Goal: Task Accomplishment & Management: Complete application form

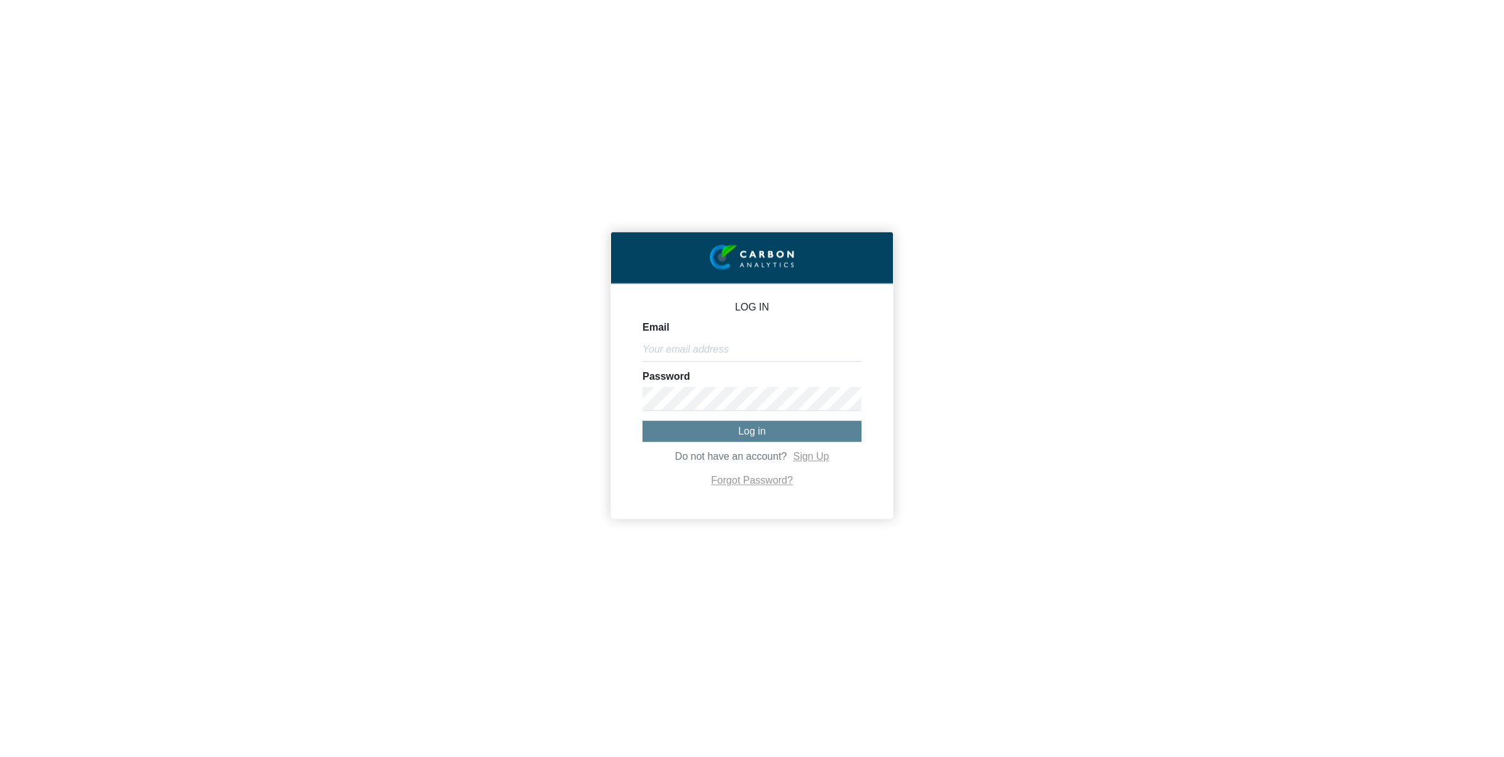
drag, startPoint x: 685, startPoint y: 330, endPoint x: 697, endPoint y: 352, distance: 25.4
click at [688, 334] on div "Email" at bounding box center [752, 341] width 219 height 39
click at [697, 352] on input "Email" at bounding box center [752, 349] width 219 height 24
type input "[EMAIL_ADDRESS][DOMAIN_NAME]"
click at [775, 425] on button "Log in" at bounding box center [752, 430] width 219 height 21
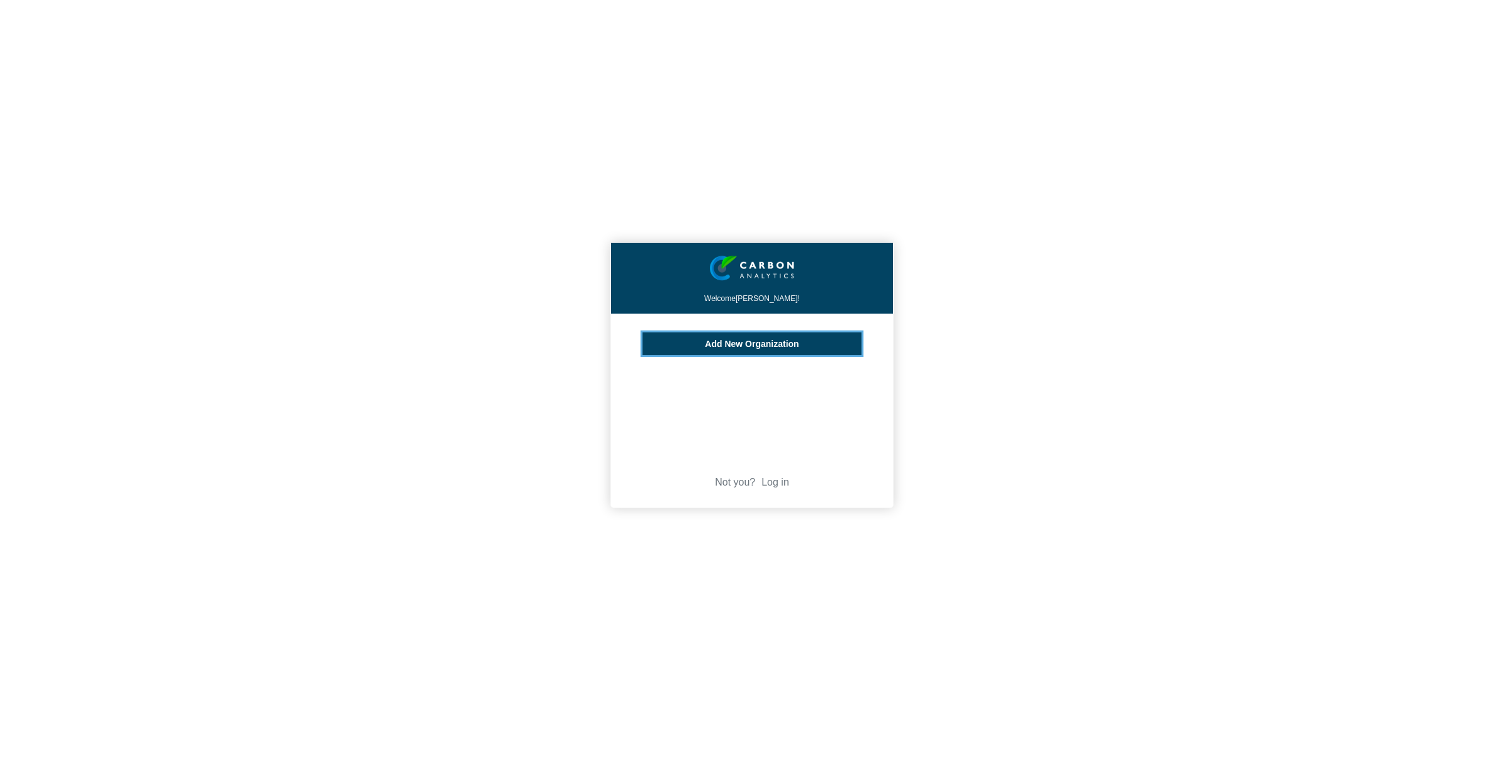
click at [748, 343] on span "Add New Organization" at bounding box center [752, 344] width 94 height 10
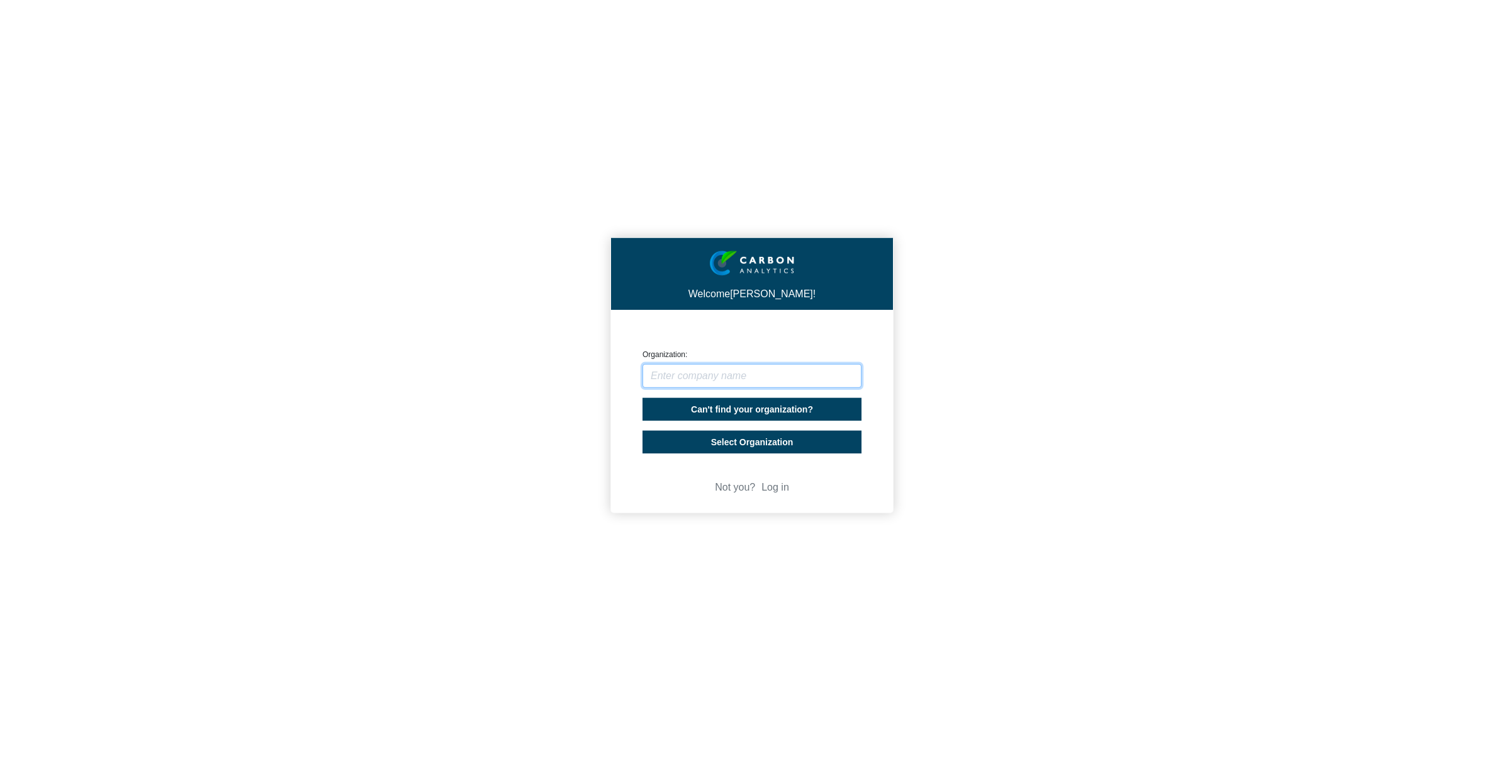
click at [744, 371] on input "text" at bounding box center [752, 376] width 219 height 24
click at [738, 371] on input "text" at bounding box center [752, 376] width 219 height 24
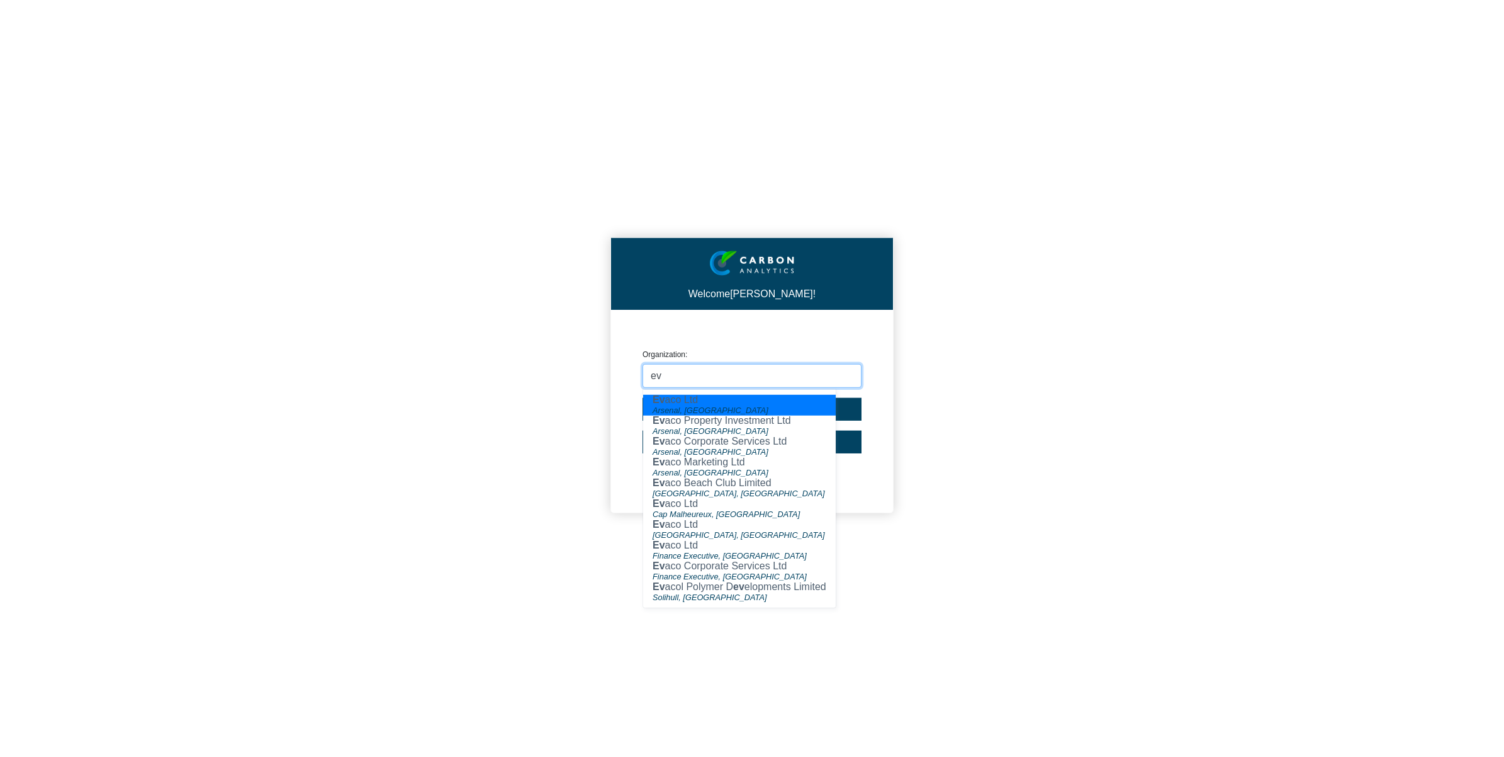
type input "e"
click at [731, 395] on button "Evaco Ltd Arsenal, Mauritius" at bounding box center [738, 405] width 191 height 21
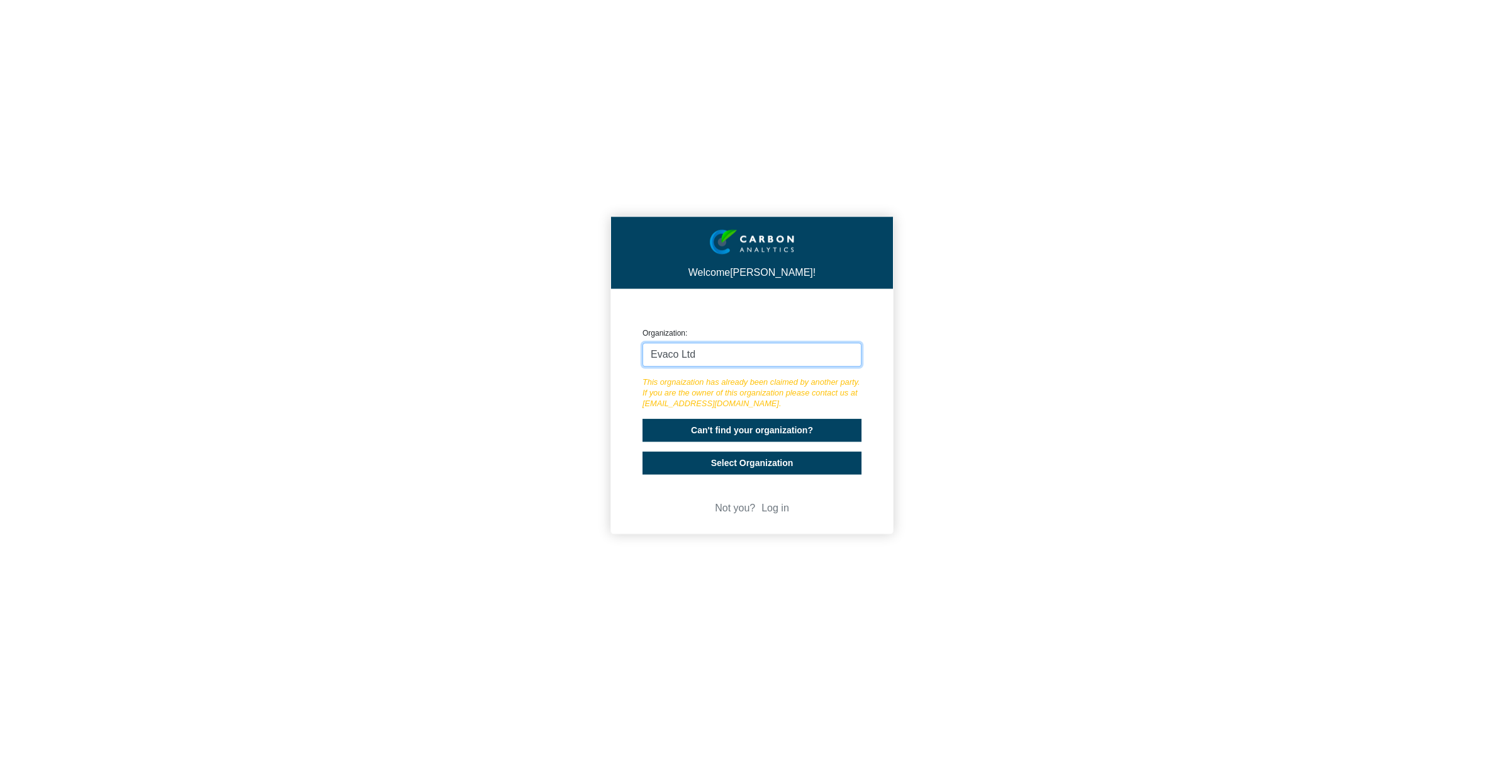
type input "Evaco Ltd"
click at [732, 464] on span "Select Organization" at bounding box center [752, 463] width 82 height 10
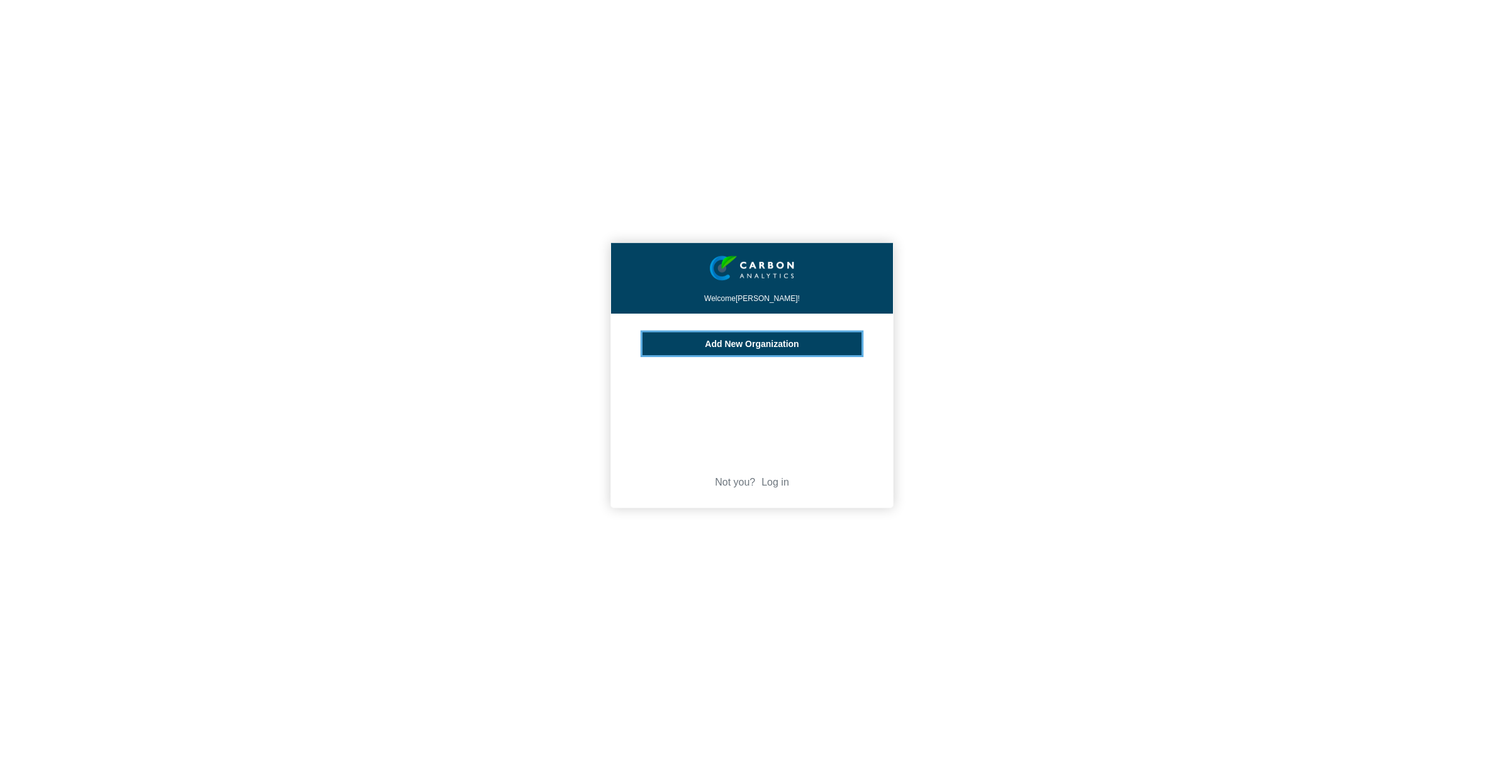
click at [741, 344] on span "Add New Organization" at bounding box center [752, 344] width 94 height 10
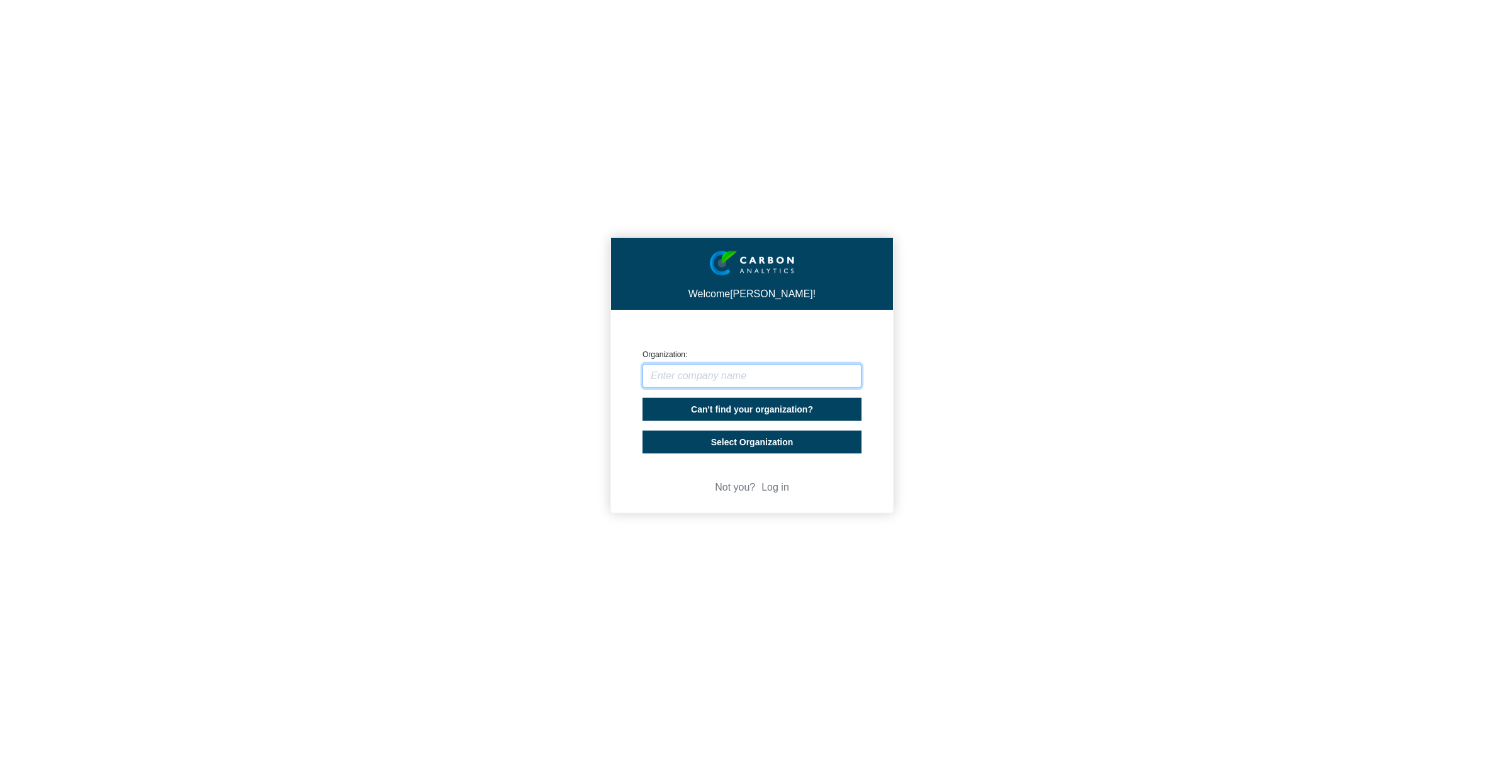
click at [795, 370] on input "text" at bounding box center [752, 376] width 219 height 24
click at [753, 406] on span "Can't find your organization?" at bounding box center [752, 409] width 122 height 10
select select "[GEOGRAPHIC_DATA]"
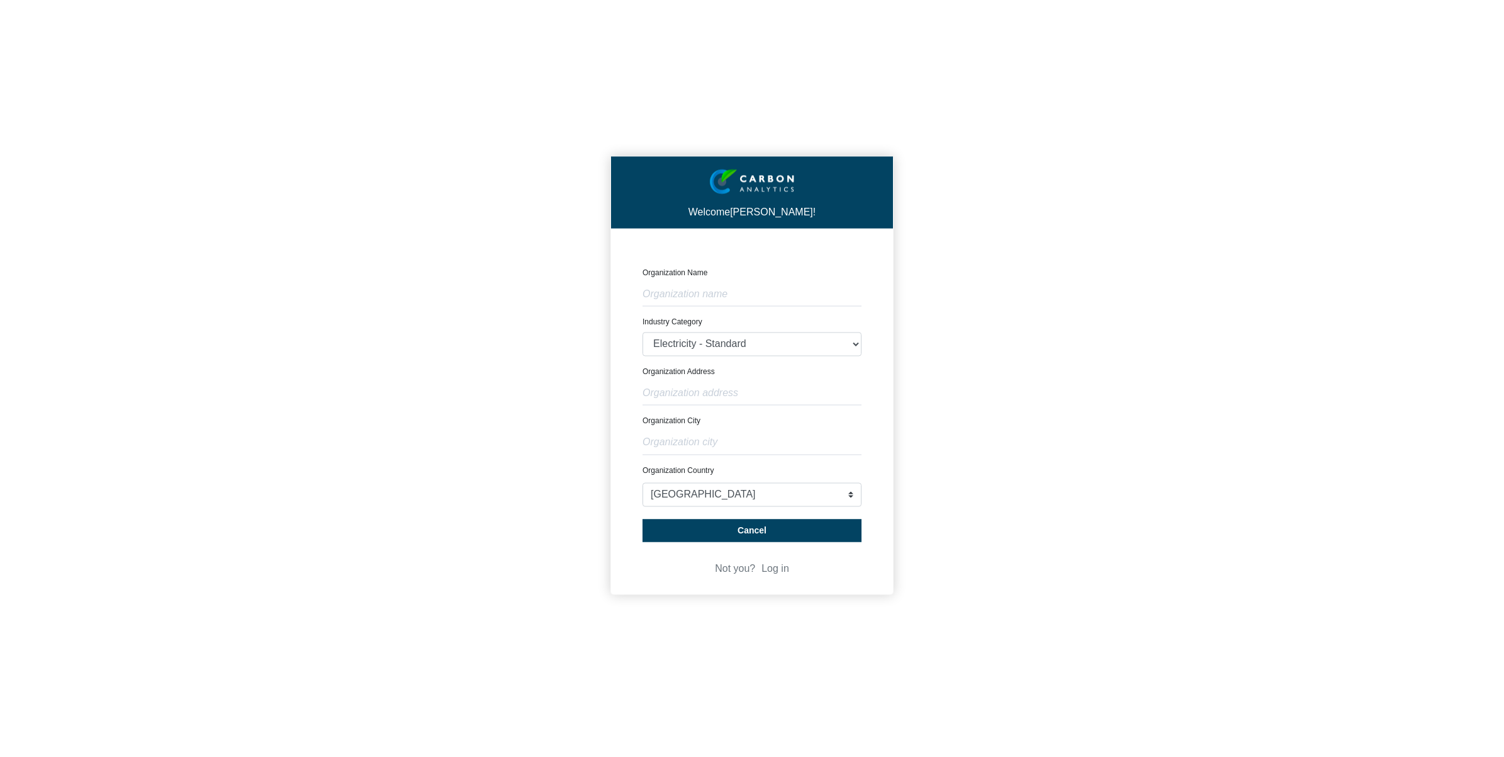
click at [760, 308] on form "Organization Name Industry Category Electricity - Standard Electricity - 100% R…" at bounding box center [752, 404] width 219 height 274
click at [759, 306] on input "text" at bounding box center [752, 295] width 219 height 24
type input "EVACO LTD"
type input "RIVIERE CITRON"
type input "Finance Executive"
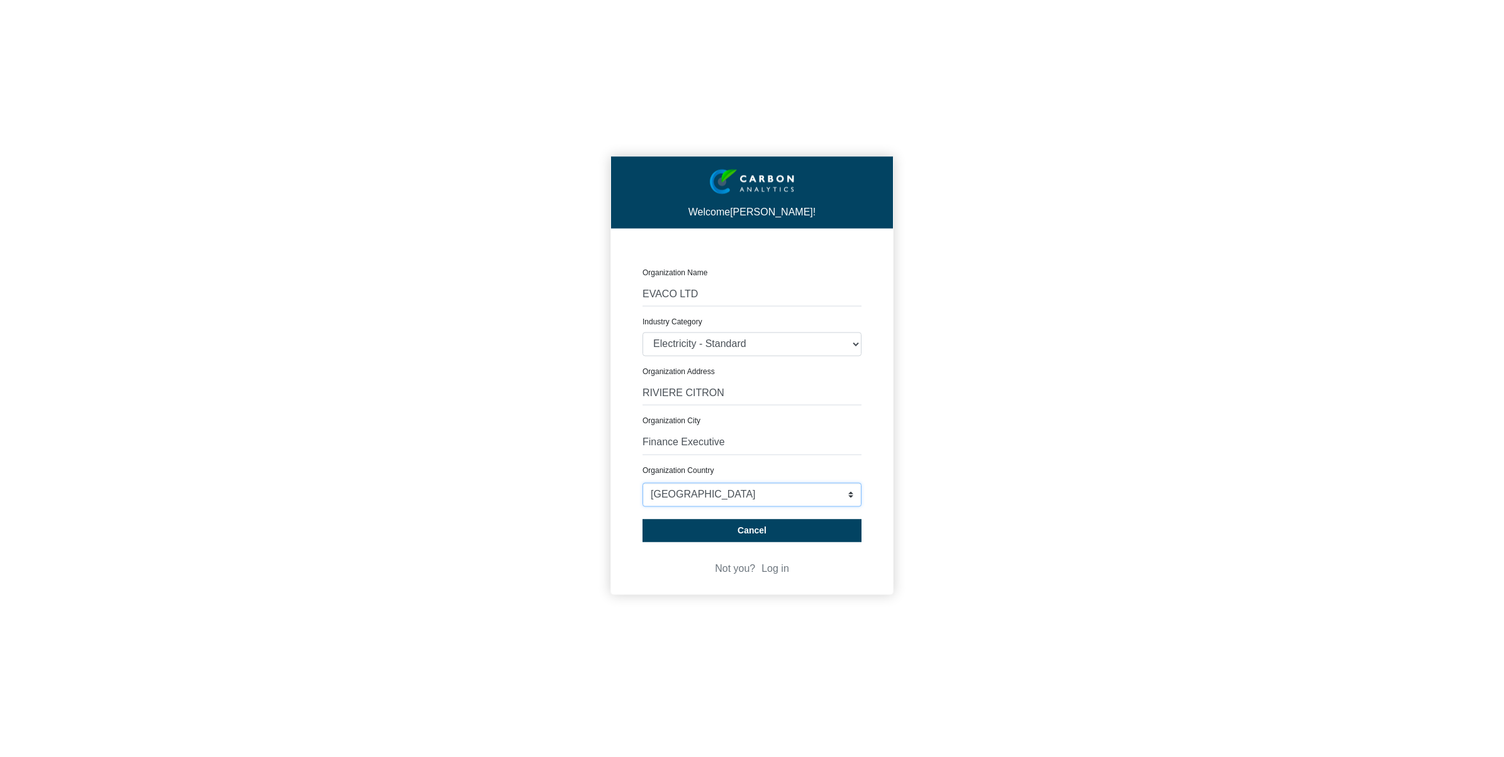
select select "[GEOGRAPHIC_DATA]"
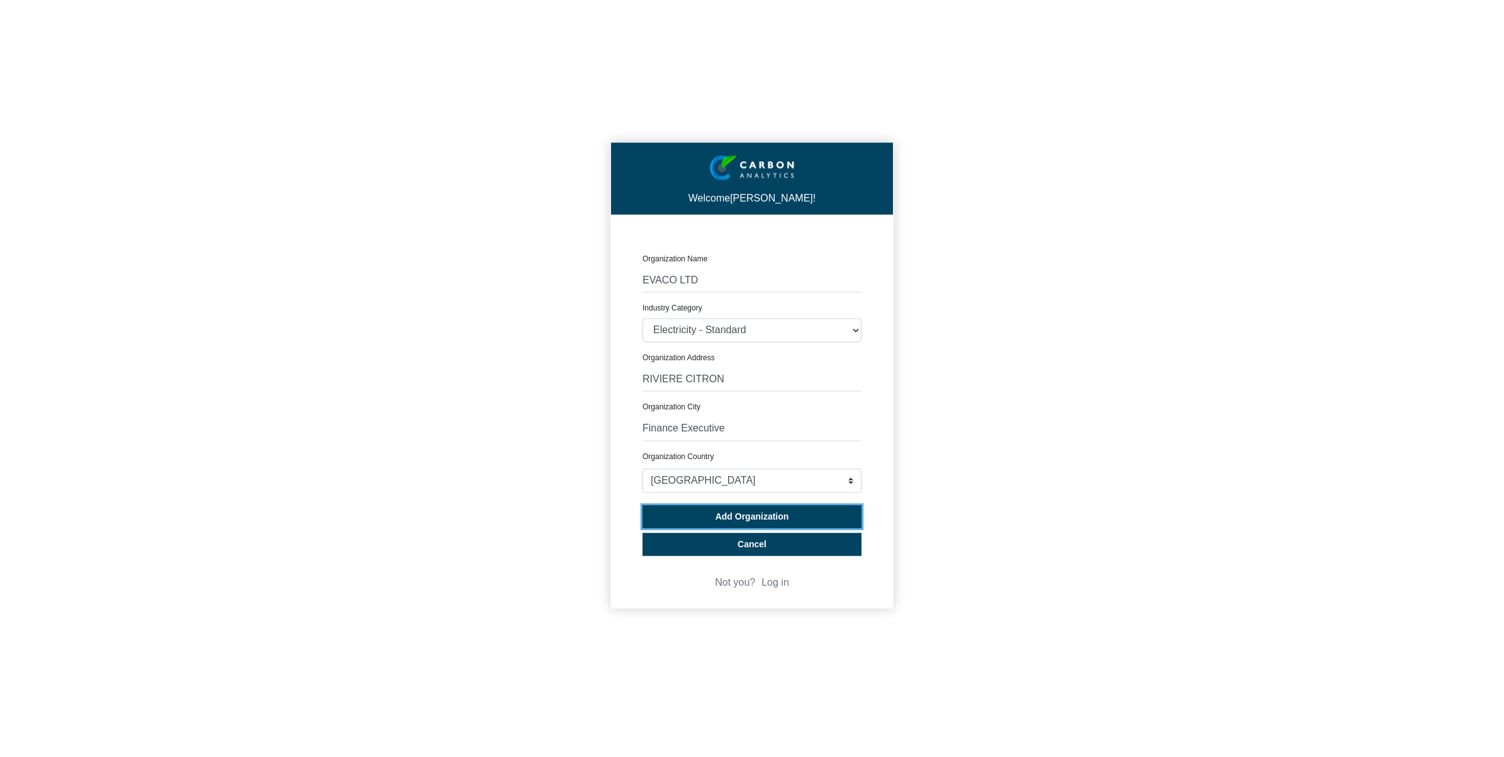
click at [753, 517] on span "Add Organization" at bounding box center [753, 517] width 74 height 10
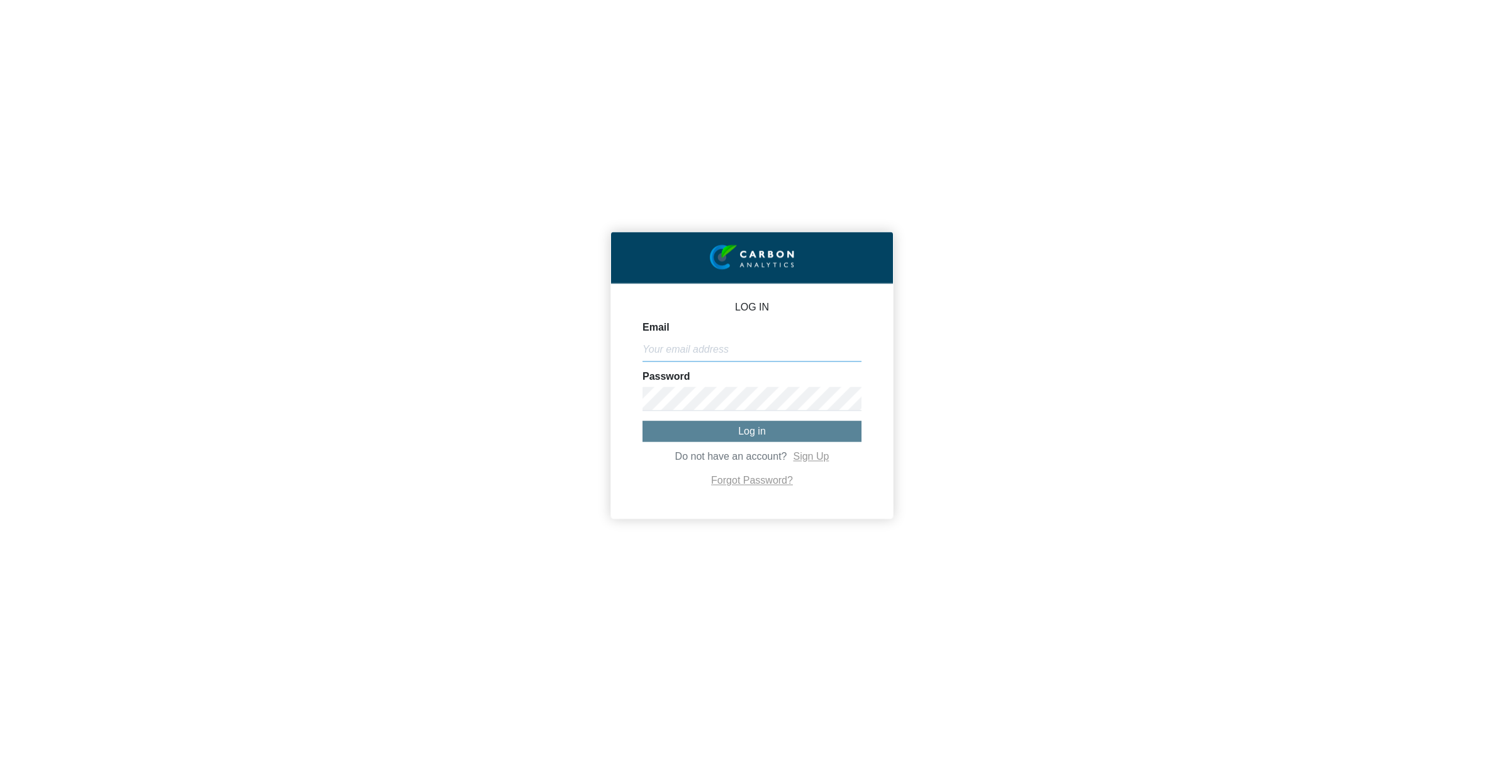
click at [762, 354] on input "Email" at bounding box center [752, 349] width 219 height 24
type input "[EMAIL_ADDRESS][DOMAIN_NAME]"
click at [729, 428] on button "Log in" at bounding box center [752, 430] width 219 height 21
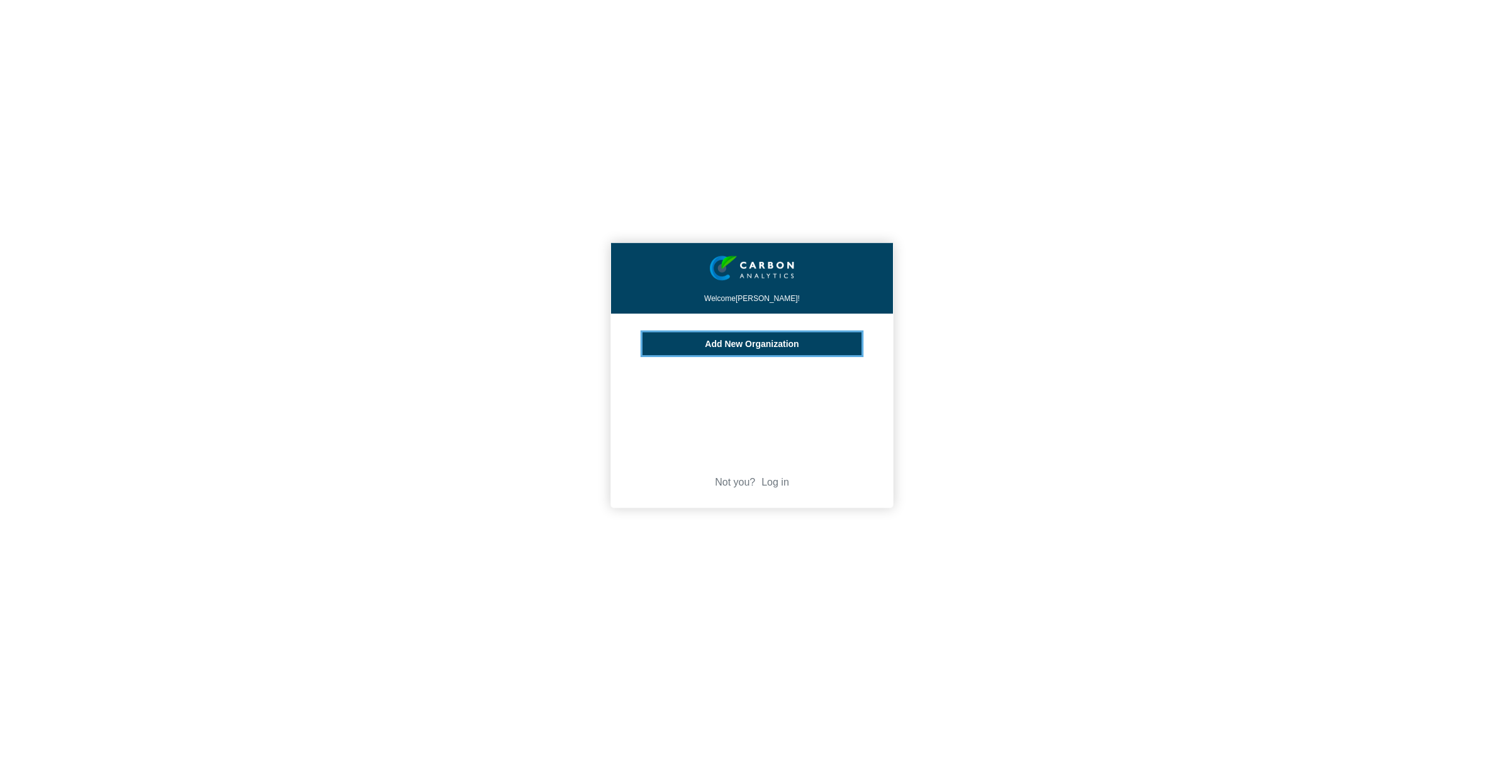
click at [731, 343] on span "Add New Organization" at bounding box center [752, 344] width 94 height 10
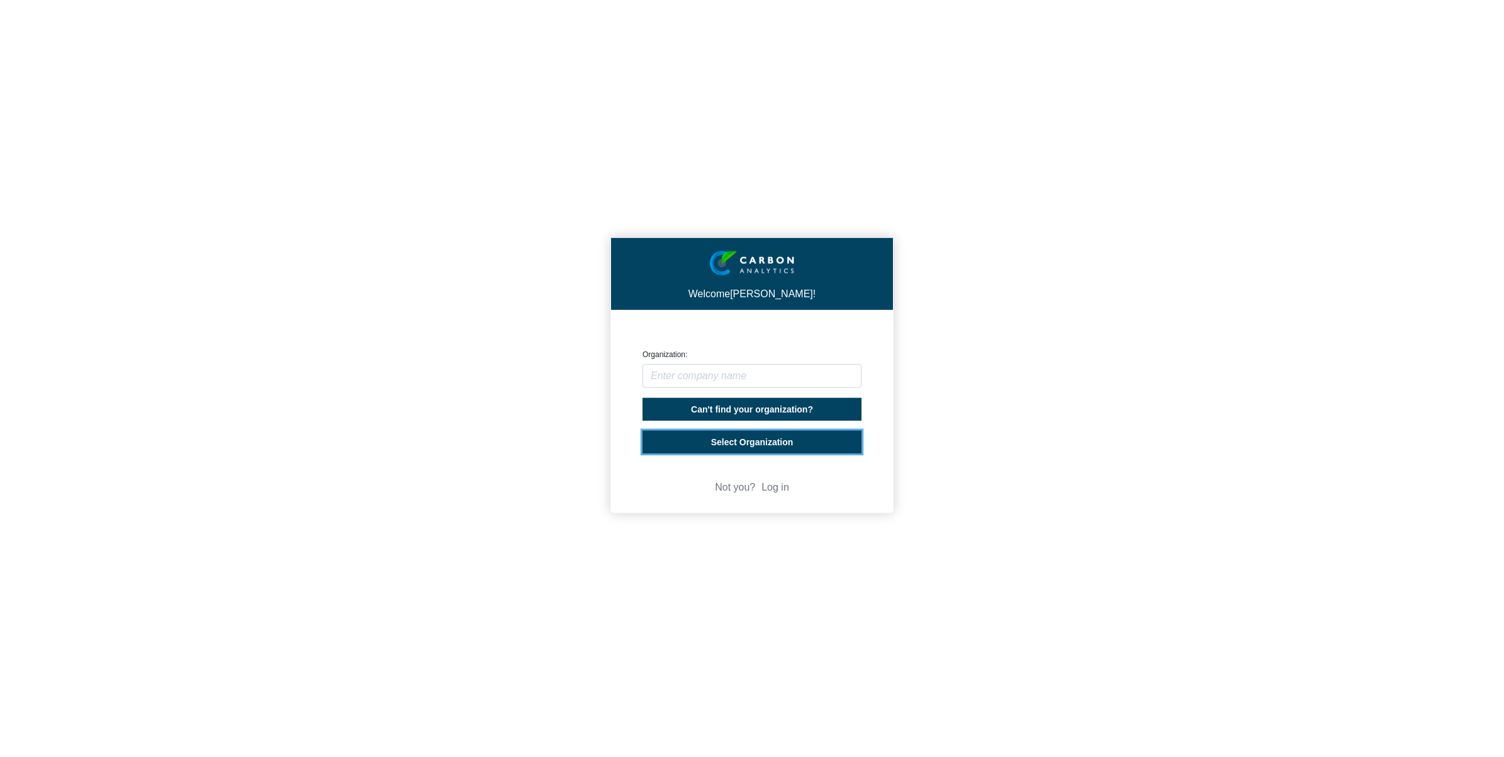
click at [751, 442] on span "Select Organization" at bounding box center [752, 442] width 82 height 10
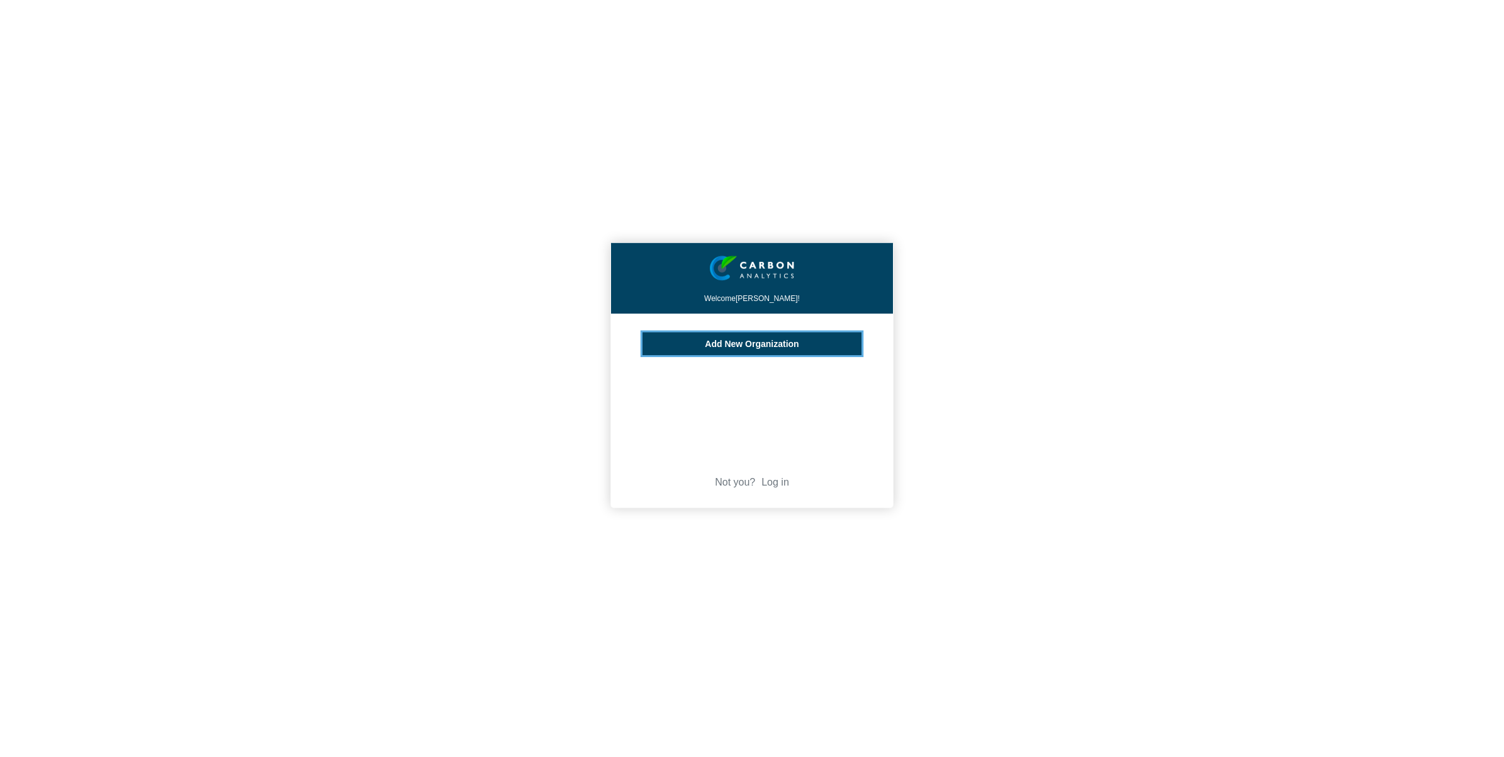
click at [757, 344] on span "Add New Organization" at bounding box center [752, 344] width 94 height 10
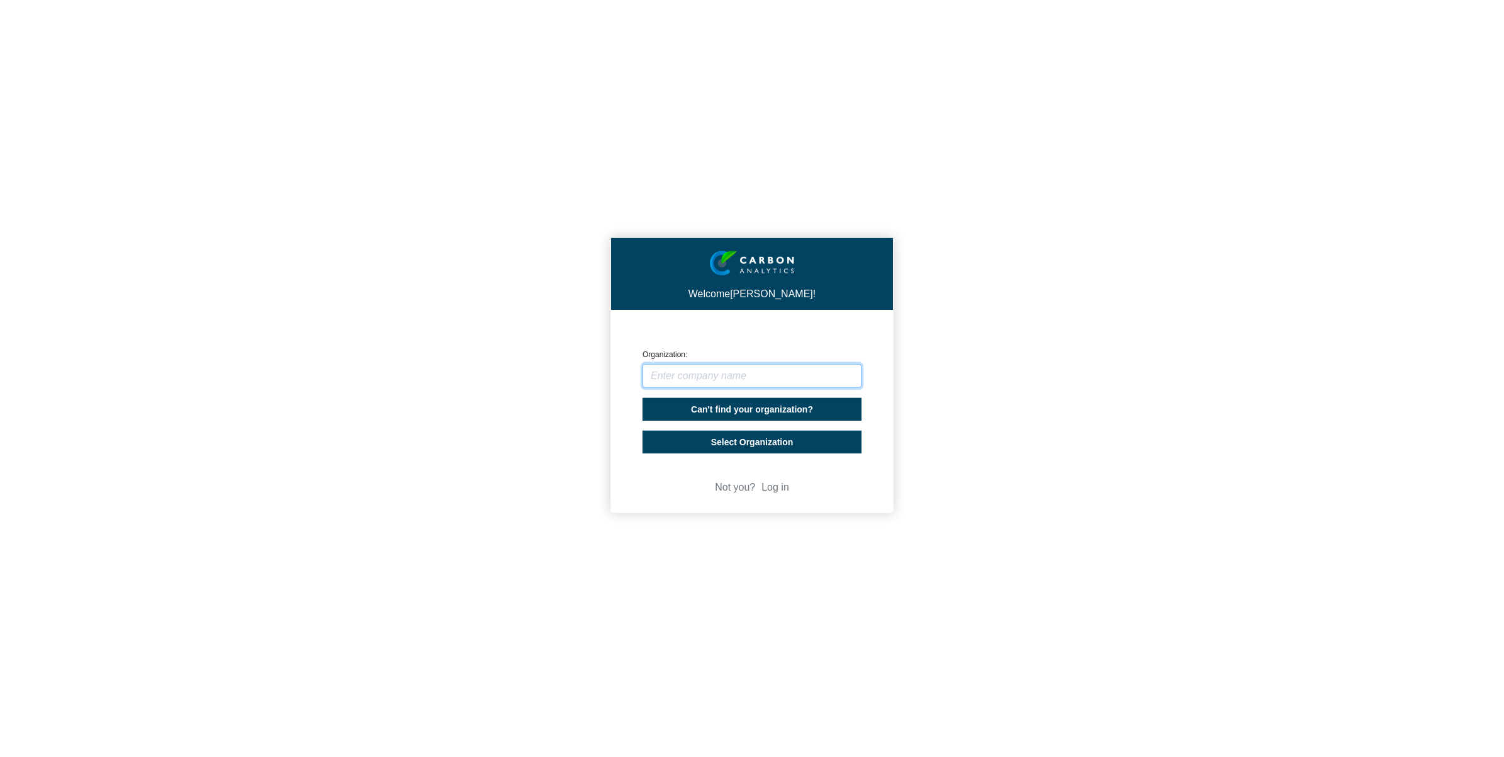
click at [745, 370] on input "text" at bounding box center [752, 376] width 219 height 24
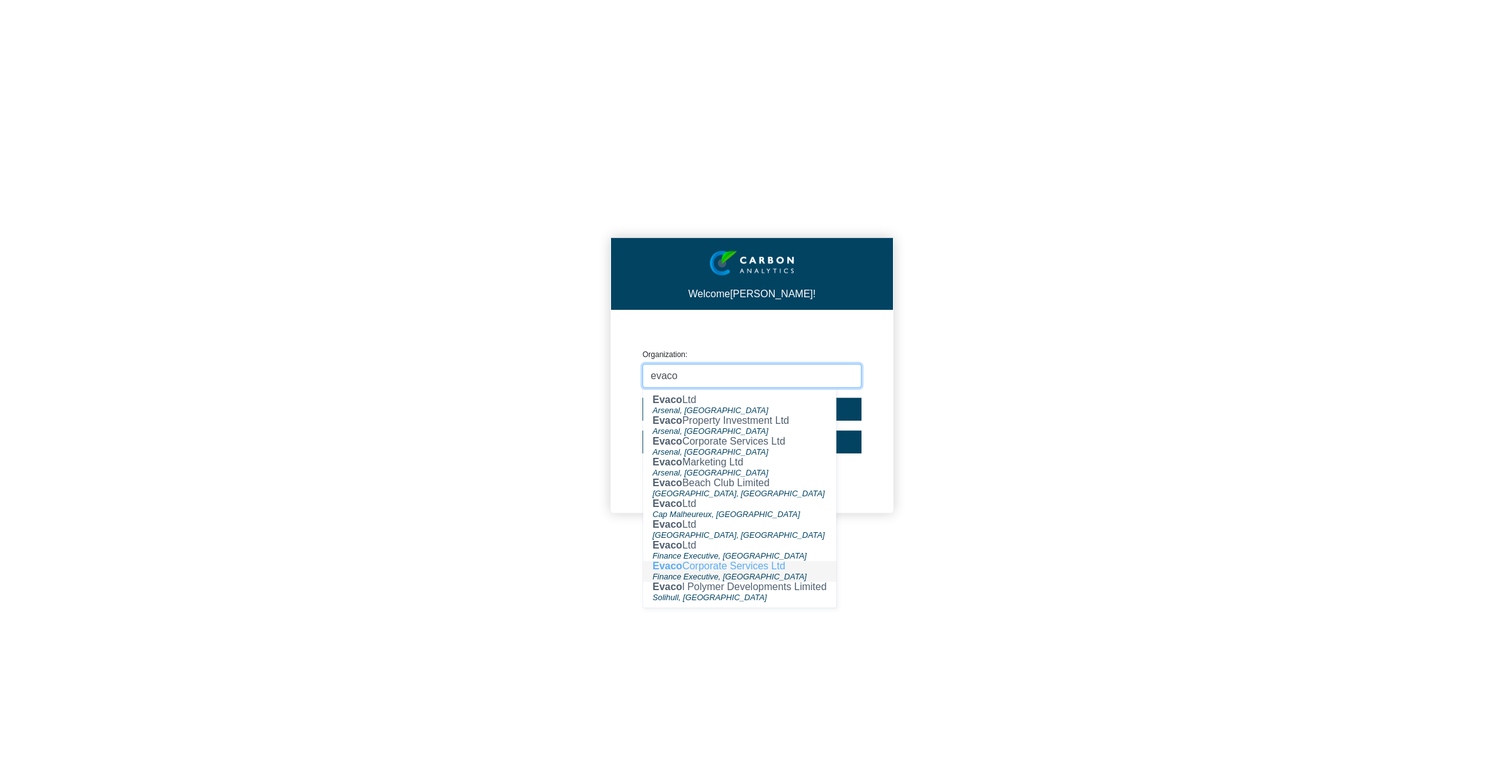
click at [702, 570] on ngb-highlight "Evaco Corporate Services Ltd" at bounding box center [719, 565] width 133 height 11
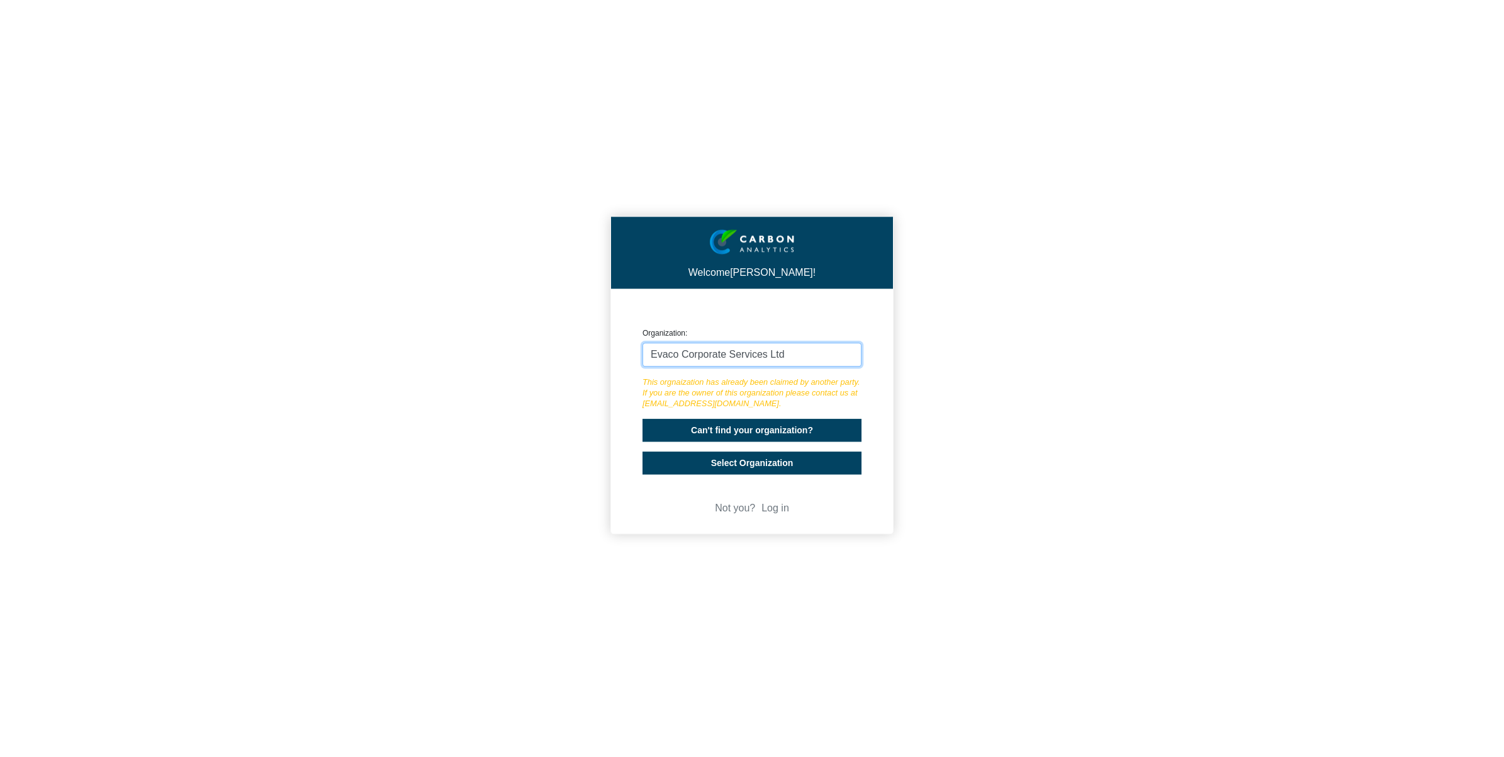
type input "Evaco Corporate Services Ltd"
click at [741, 429] on span "Can't find your organization?" at bounding box center [752, 430] width 122 height 10
select select "[GEOGRAPHIC_DATA]"
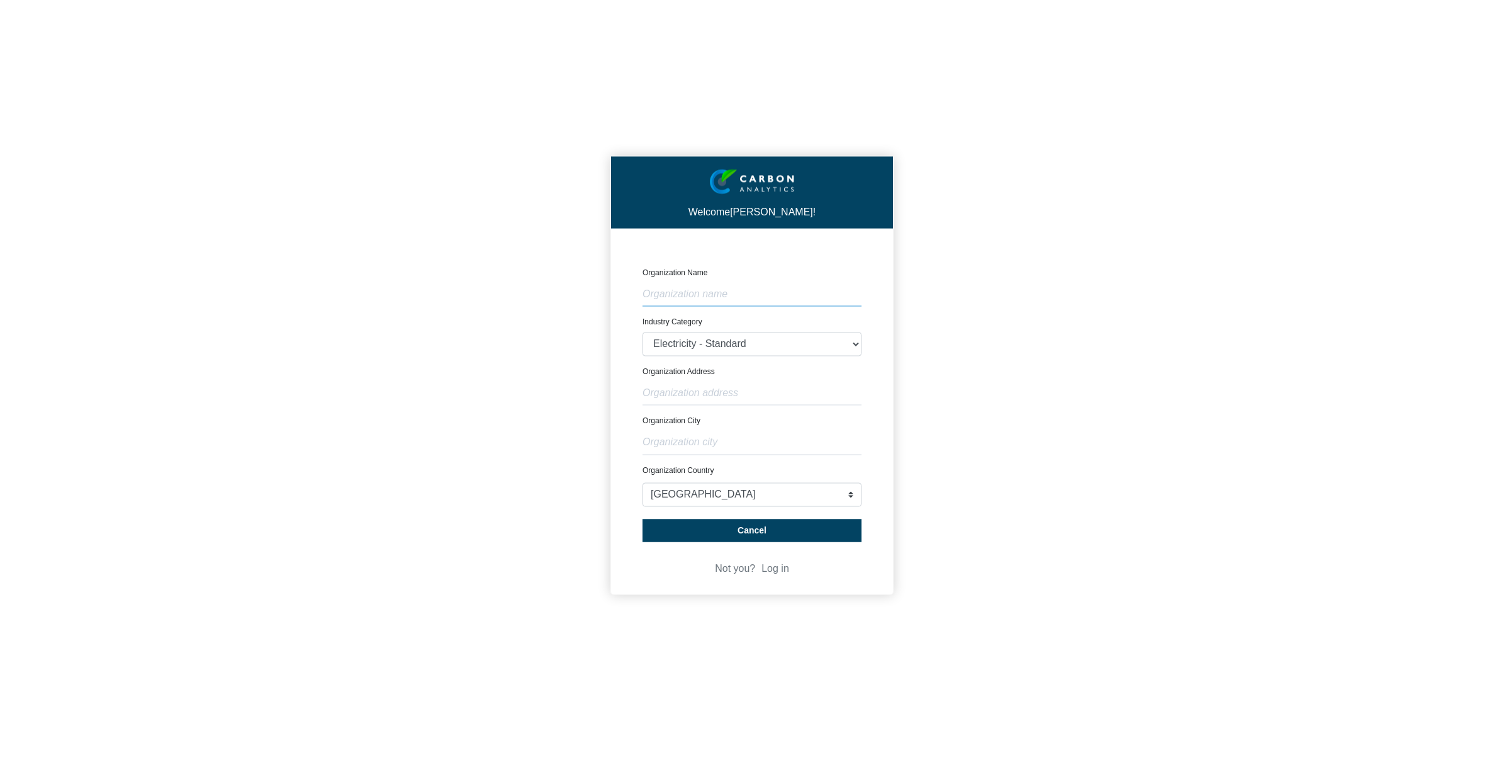
click at [741, 288] on input "text" at bounding box center [752, 295] width 219 height 24
type input "EVACO LTD"
type input "RIVIERE CITRON"
type input "Finance Executive"
select select "[GEOGRAPHIC_DATA]"
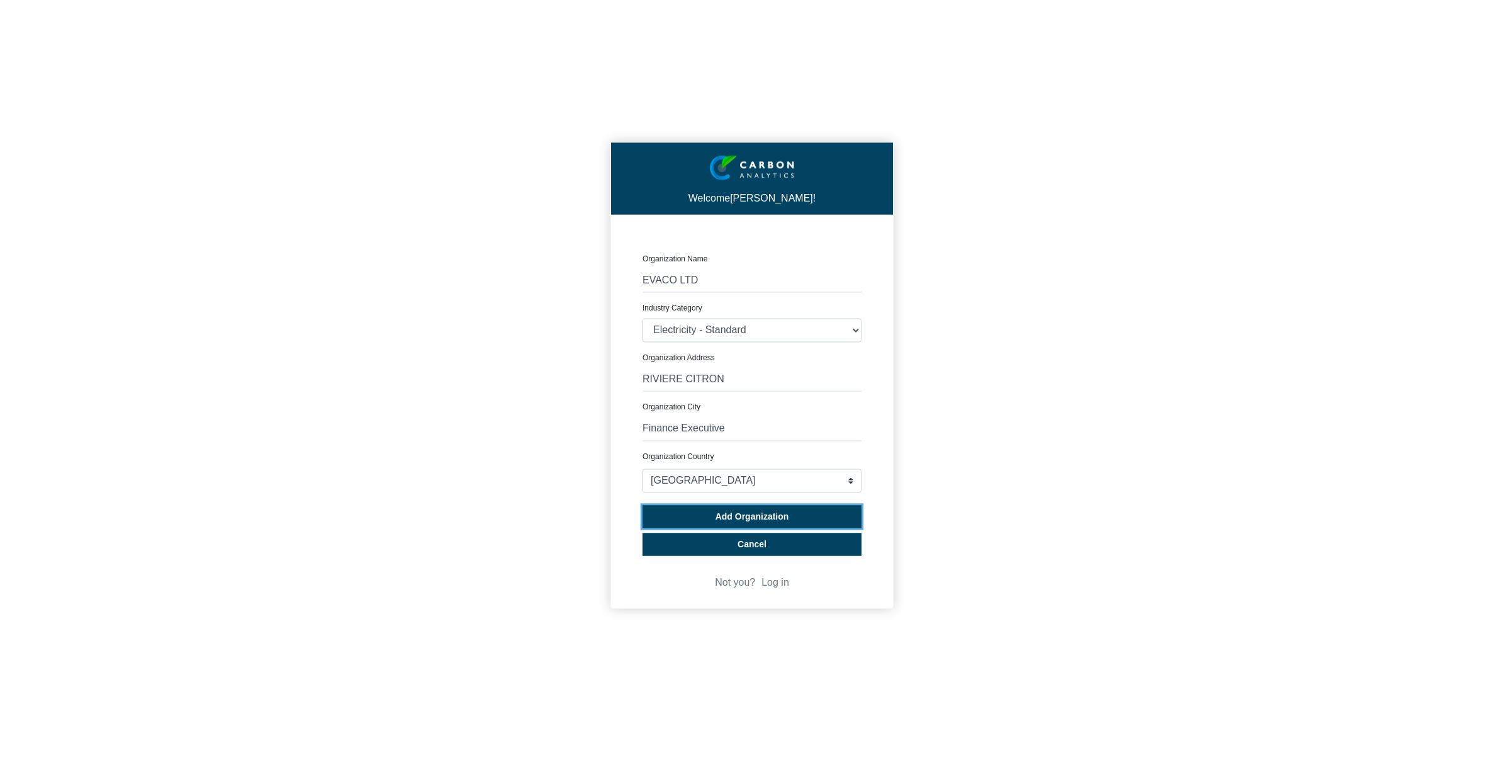
click at [768, 512] on span "Add Organization" at bounding box center [753, 517] width 74 height 10
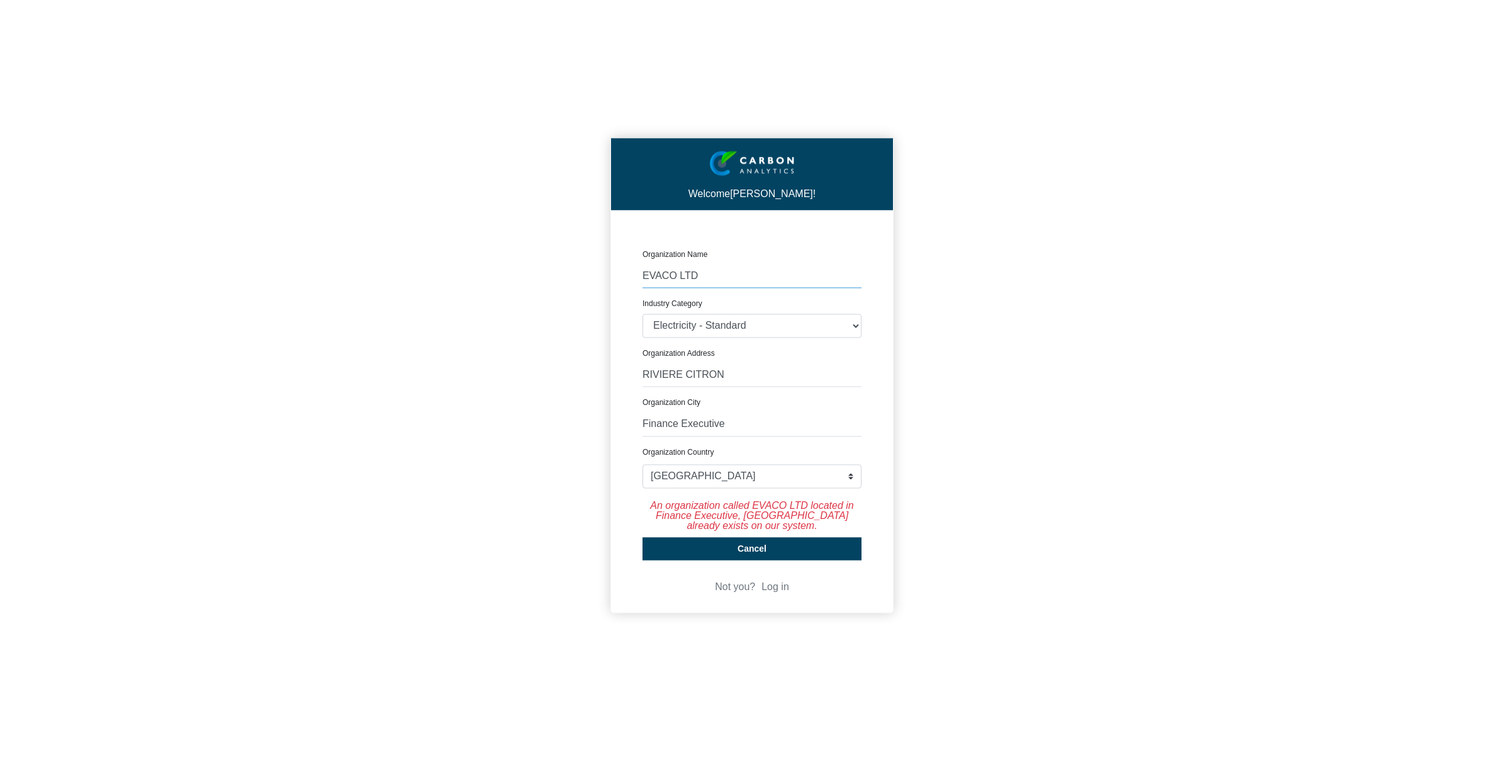
click at [757, 271] on input "EVACO LTD" at bounding box center [752, 276] width 219 height 24
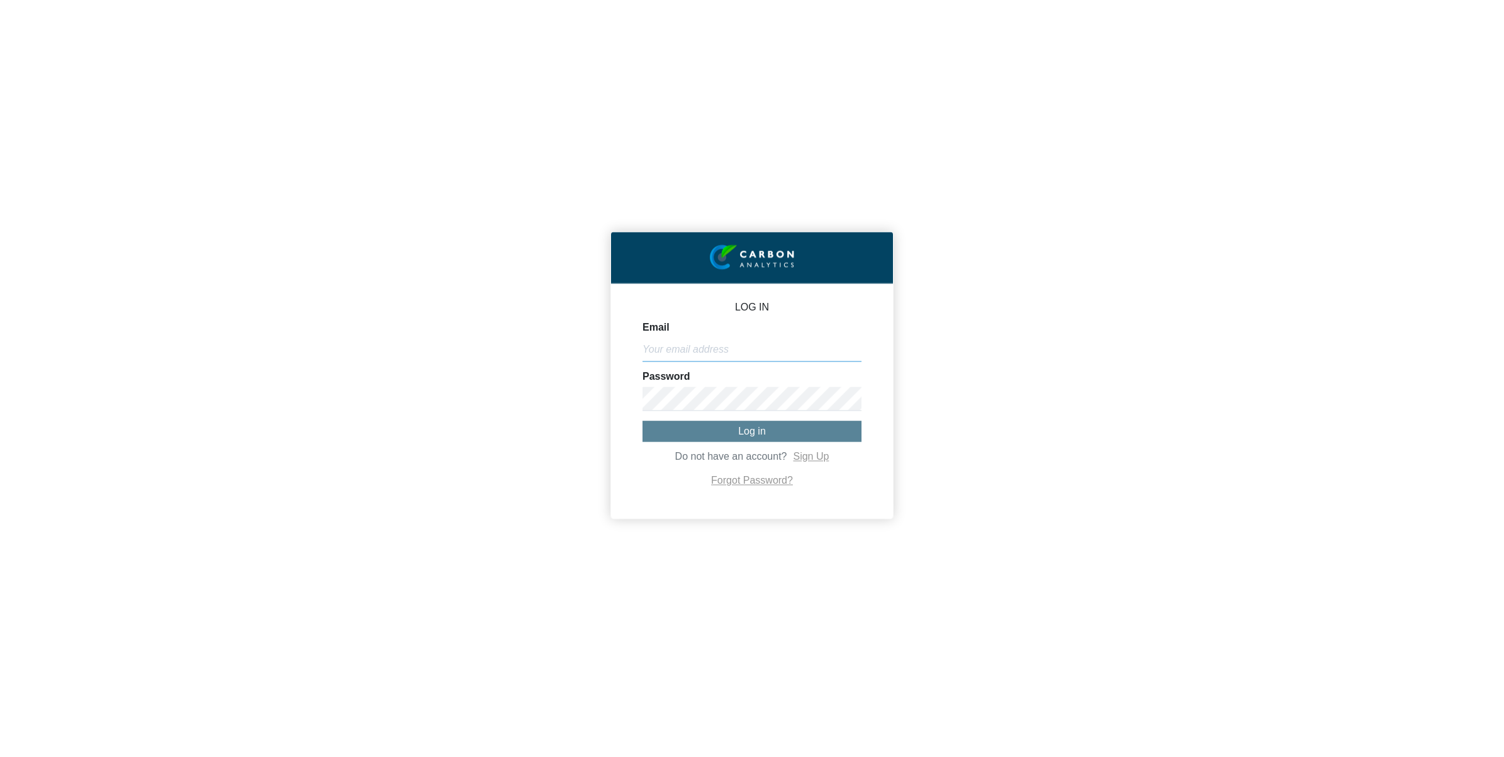
click at [694, 347] on input "Email" at bounding box center [752, 349] width 219 height 24
type input "[EMAIL_ADDRESS][DOMAIN_NAME]"
click at [791, 425] on button "Log in" at bounding box center [752, 430] width 219 height 21
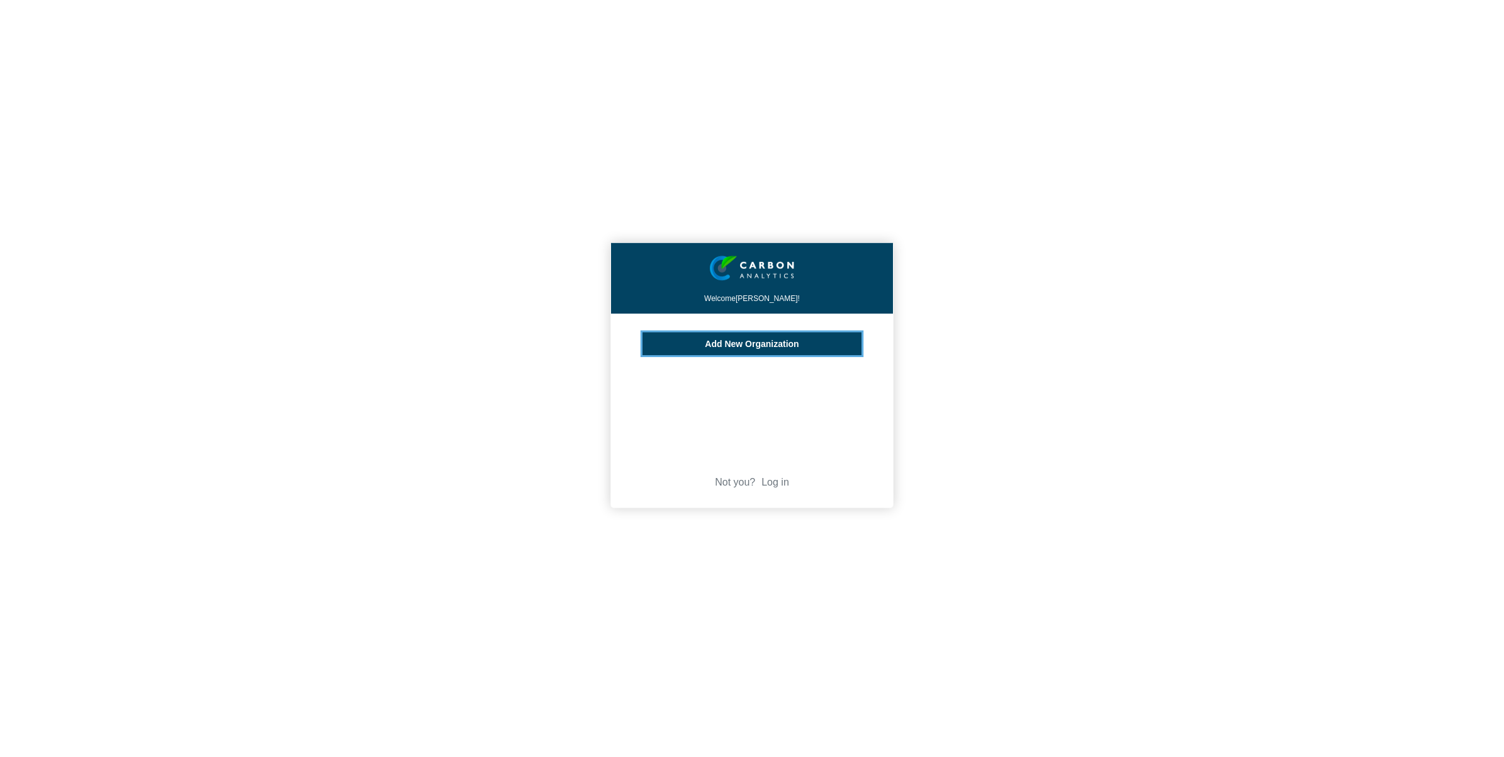
click at [734, 341] on span "Add New Organization" at bounding box center [752, 344] width 94 height 10
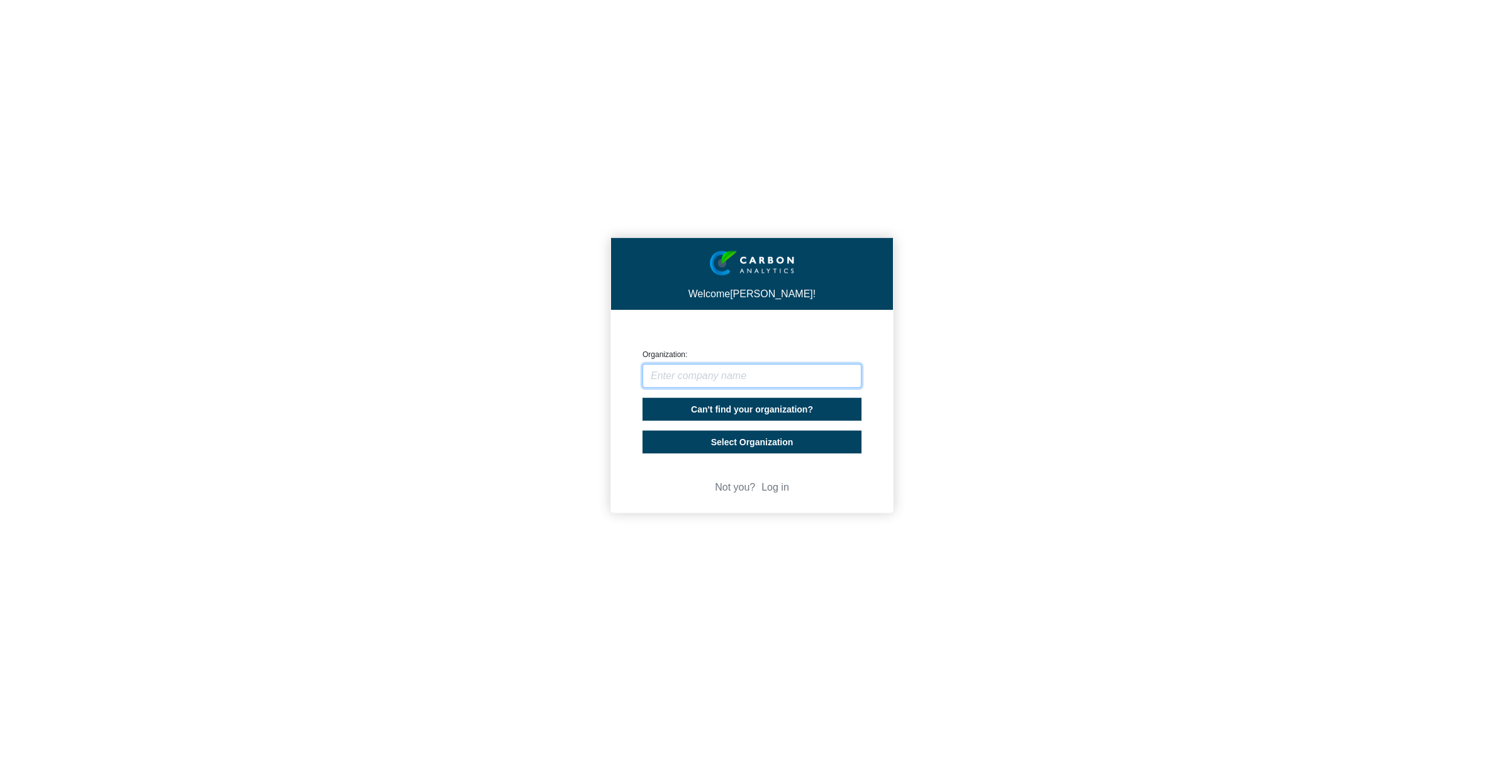
click at [735, 375] on input "text" at bounding box center [752, 376] width 219 height 24
click at [734, 378] on input "text" at bounding box center [752, 376] width 219 height 24
type input "evax"
click at [1203, 558] on div "Welcome ESHNA BULDEE! CREATE ORGANIZATION Organization: evax Evax yx (Uk) Limit…" at bounding box center [752, 378] width 1504 height 757
